Goal: Unclear: Unclear

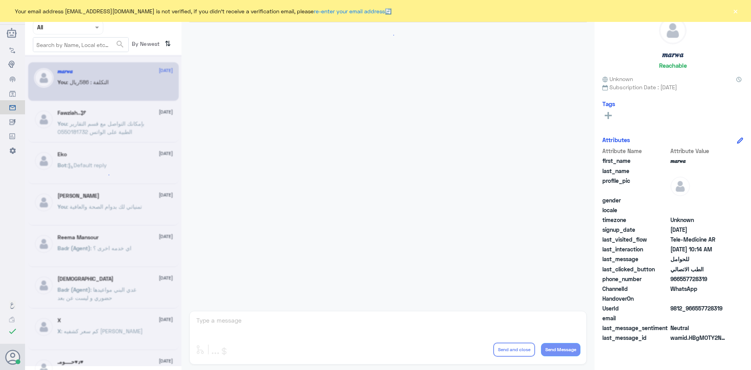
scroll to position [395, 0]
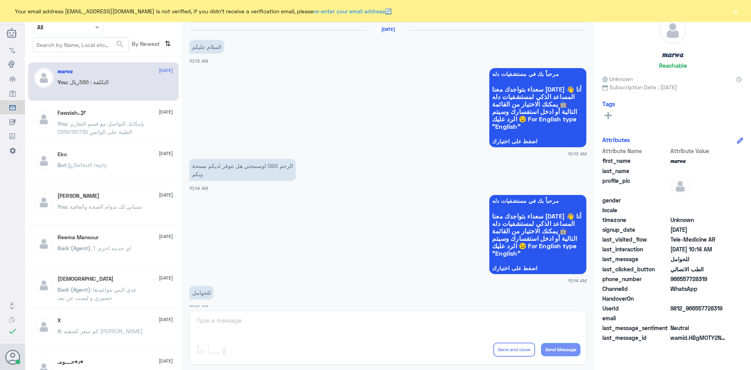
scroll to position [395, 0]
